Goal: Navigation & Orientation: Find specific page/section

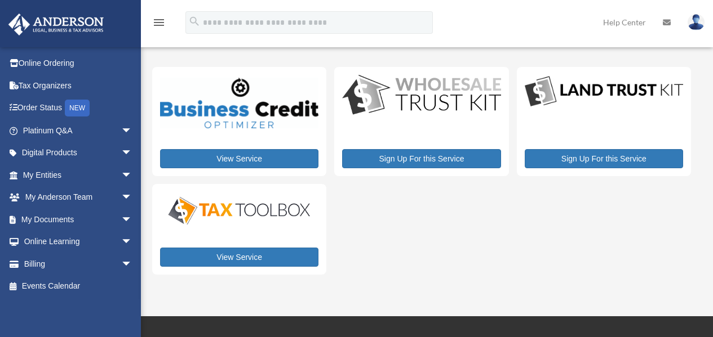
click at [162, 21] on icon "menu" at bounding box center [159, 23] width 14 height 14
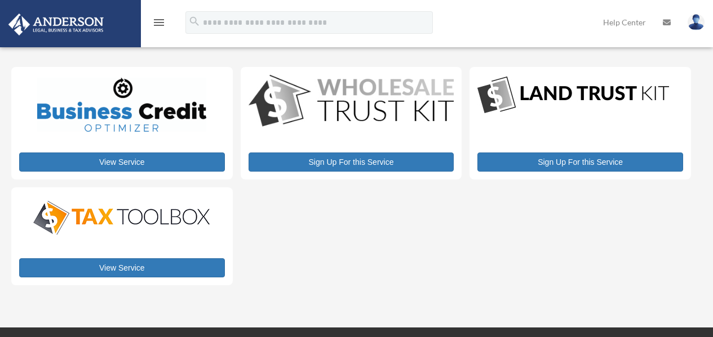
click at [50, 22] on img at bounding box center [56, 25] width 102 height 22
click at [97, 34] on img at bounding box center [56, 25] width 102 height 22
click at [158, 23] on icon "menu" at bounding box center [159, 23] width 14 height 14
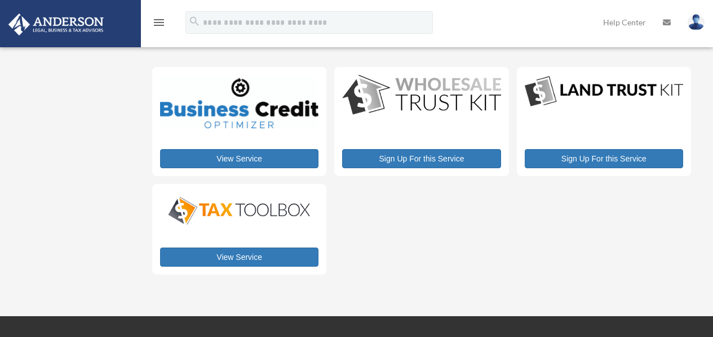
click at [154, 22] on icon "menu" at bounding box center [159, 23] width 14 height 14
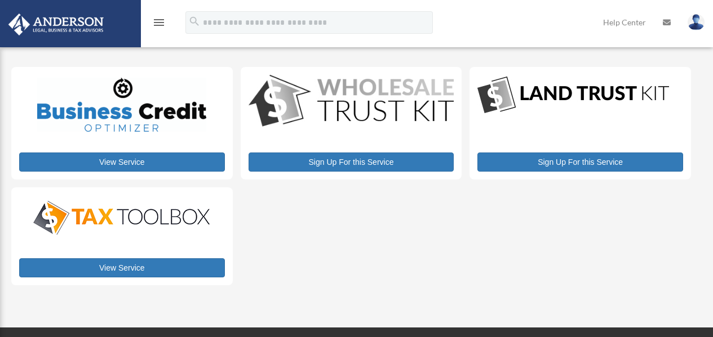
click at [156, 22] on icon "menu" at bounding box center [159, 23] width 14 height 14
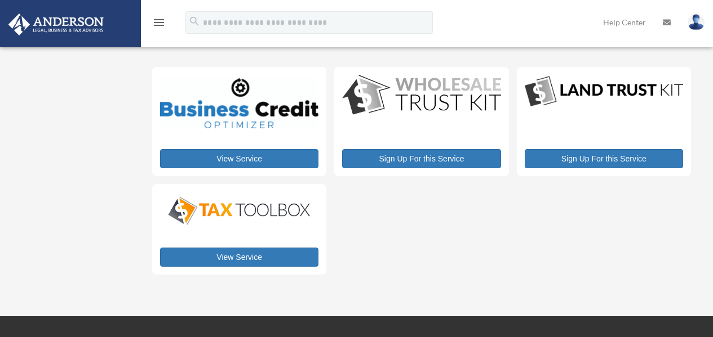
click at [155, 27] on icon "menu" at bounding box center [159, 23] width 14 height 14
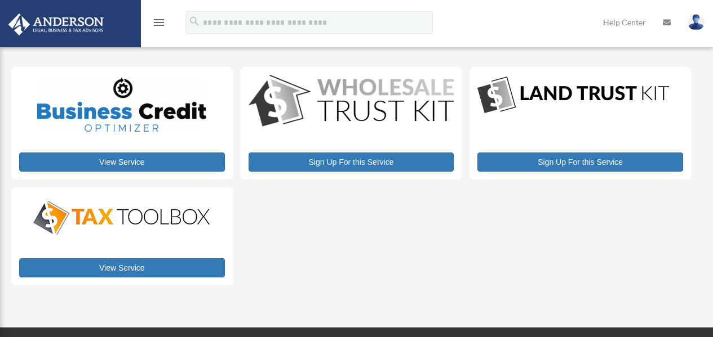
click at [161, 19] on icon "menu" at bounding box center [159, 23] width 14 height 14
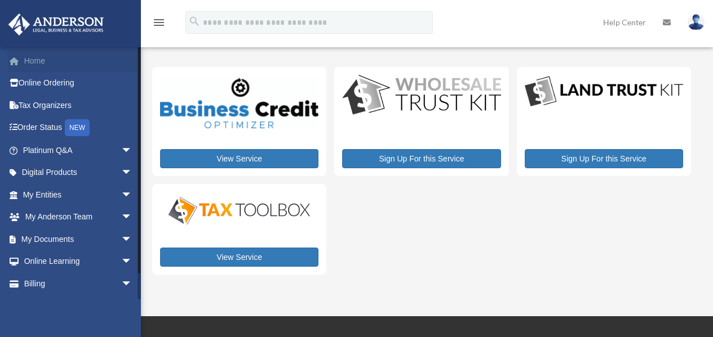
click at [31, 59] on link "Home" at bounding box center [78, 61] width 141 height 23
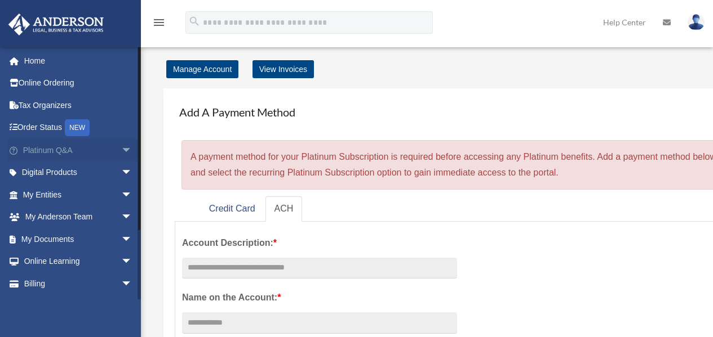
click at [57, 150] on link "Platinum Q&A arrow_drop_down" at bounding box center [78, 150] width 141 height 23
click at [121, 150] on span "arrow_drop_down" at bounding box center [132, 150] width 23 height 23
click at [121, 146] on span "arrow_drop_down" at bounding box center [132, 150] width 23 height 23
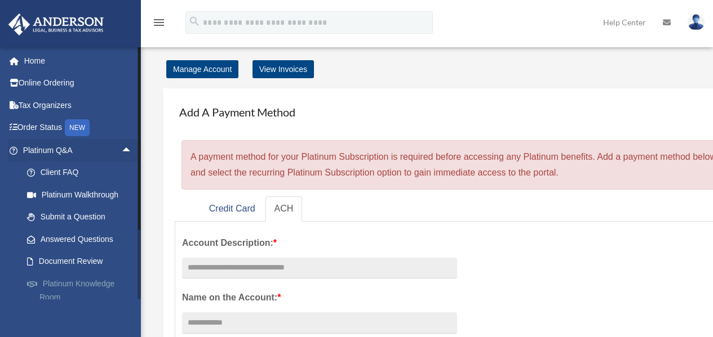
click at [83, 285] on link "Platinum Knowledge Room" at bounding box center [82, 291] width 133 height 36
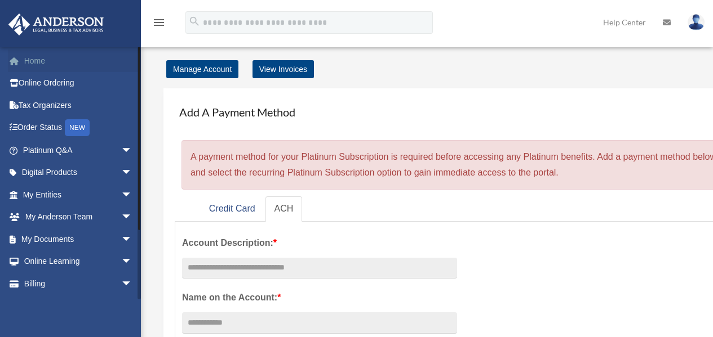
click at [30, 61] on link "Home" at bounding box center [78, 61] width 141 height 23
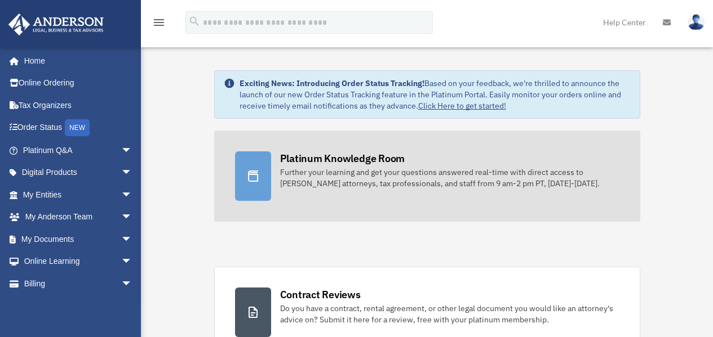
click at [315, 166] on div "Platinum Knowledge Room Further your learning and get your questions answered r…" at bounding box center [449, 171] width 339 height 38
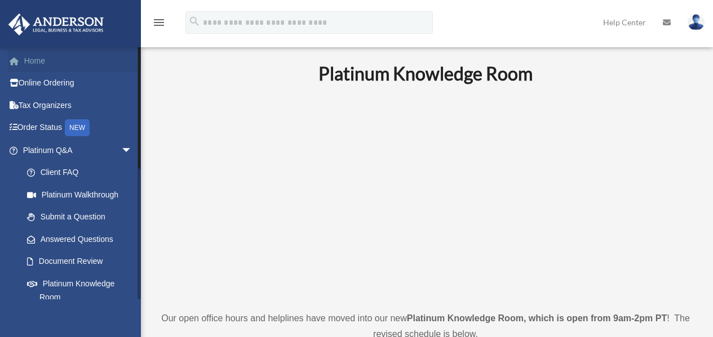
click at [45, 56] on link "Home" at bounding box center [78, 61] width 141 height 23
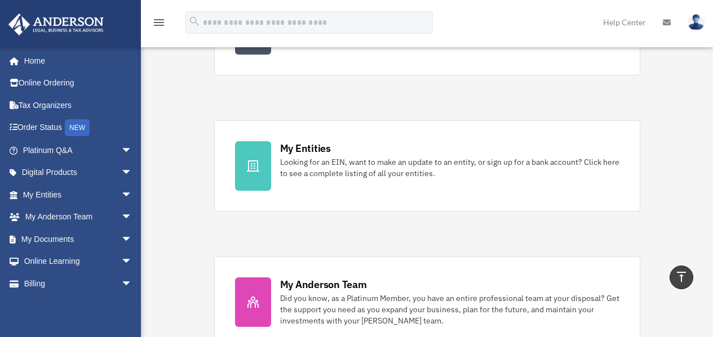
scroll to position [282, 0]
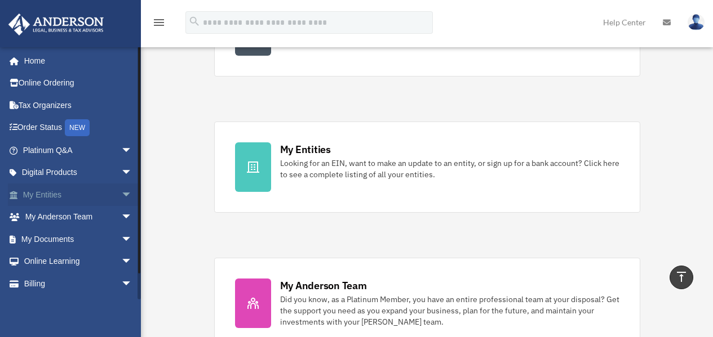
click at [63, 193] on link "My Entities arrow_drop_down" at bounding box center [78, 195] width 141 height 23
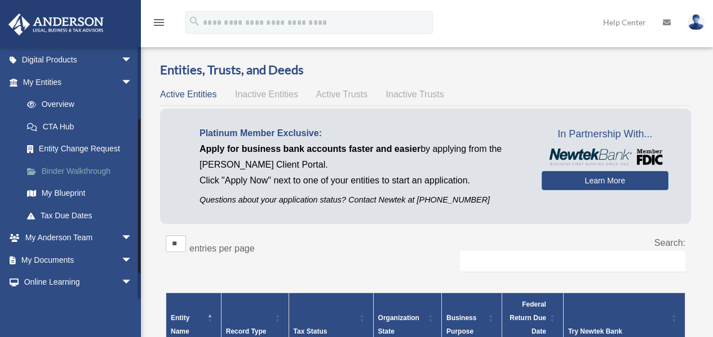
scroll to position [153, 0]
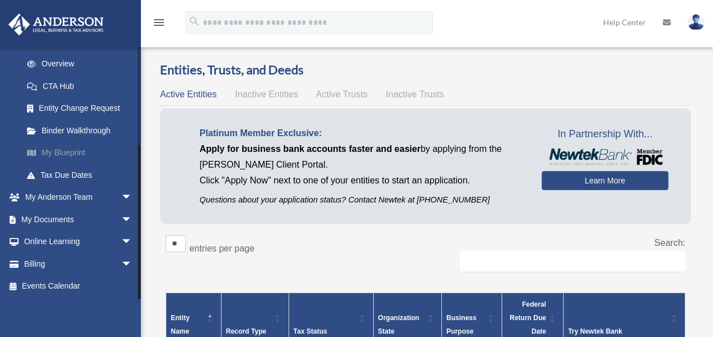
click at [64, 150] on link "My Blueprint" at bounding box center [82, 153] width 133 height 23
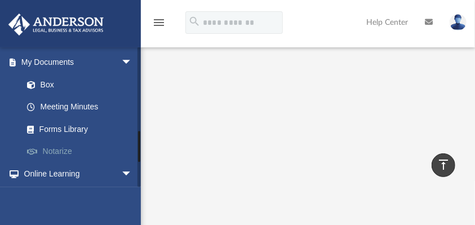
scroll to position [376, 0]
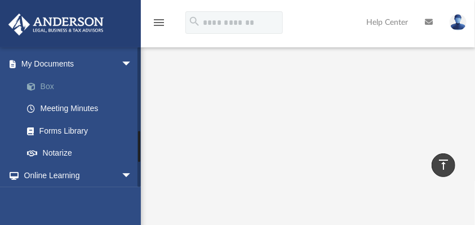
click at [41, 82] on link "Box" at bounding box center [82, 86] width 133 height 23
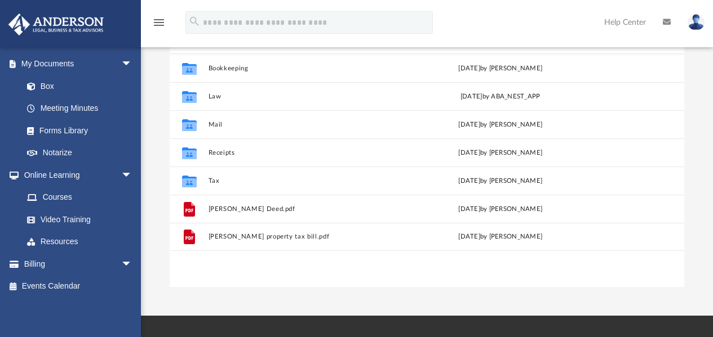
scroll to position [247, 506]
drag, startPoint x: 463, startPoint y: 2, endPoint x: 280, endPoint y: 283, distance: 335.9
click at [280, 283] on div "Collaborated Folder Bookkeeping [DATE] by [PERSON_NAME] Collaborated Folder Law…" at bounding box center [427, 171] width 515 height 234
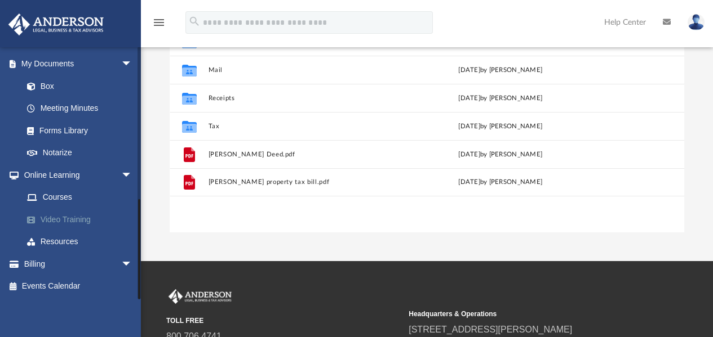
scroll to position [193, 0]
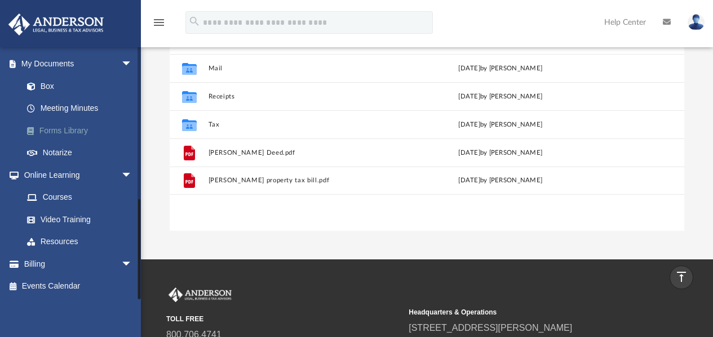
click at [69, 130] on link "Forms Library" at bounding box center [82, 130] width 133 height 23
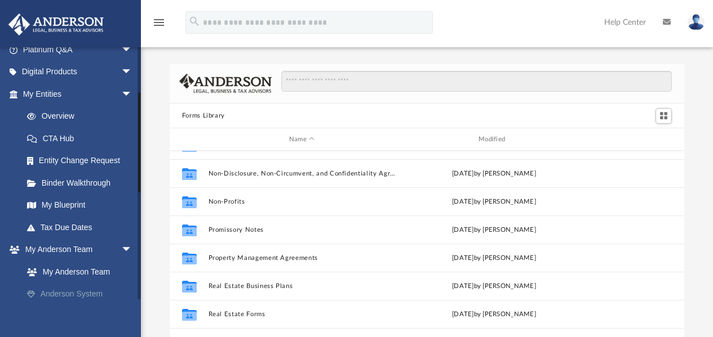
scroll to position [113, 0]
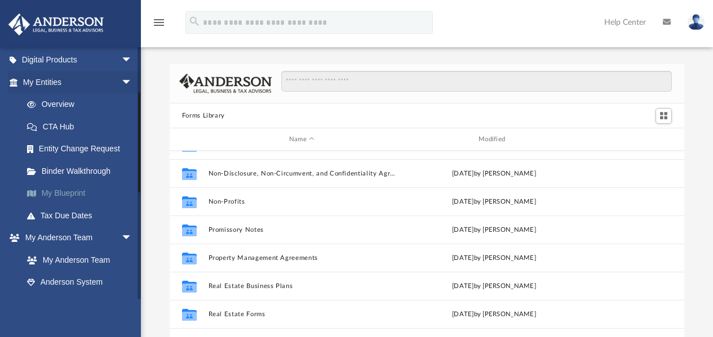
click at [73, 187] on link "My Blueprint" at bounding box center [82, 194] width 133 height 23
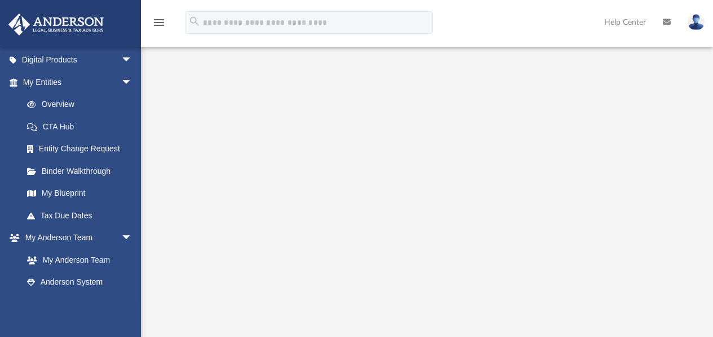
scroll to position [169, 0]
